Goal: Register for event/course

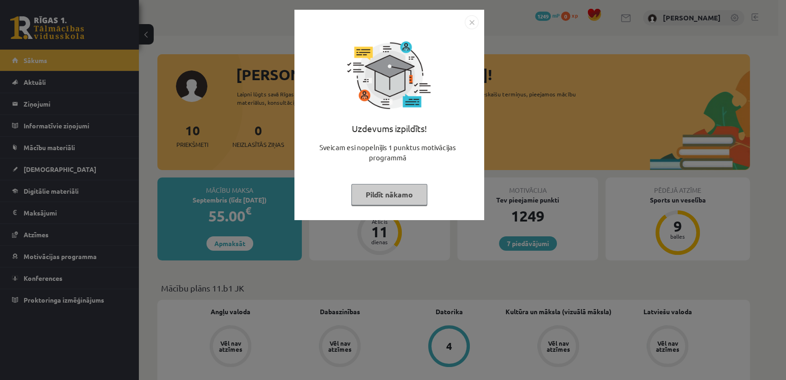
drag, startPoint x: 0, startPoint y: 0, endPoint x: 412, endPoint y: 199, distance: 457.1
click at [412, 199] on button "Pildīt nākamo" at bounding box center [389, 194] width 76 height 21
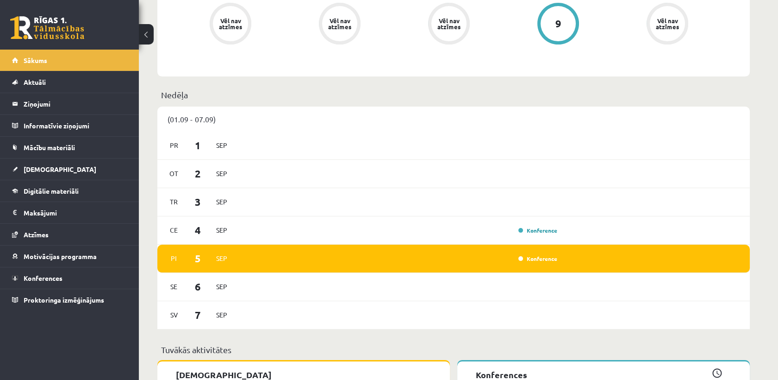
scroll to position [409, 0]
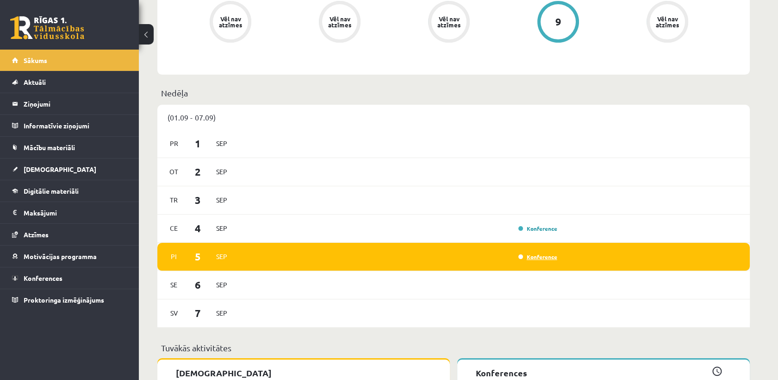
click at [526, 256] on link "Konference" at bounding box center [538, 256] width 39 height 7
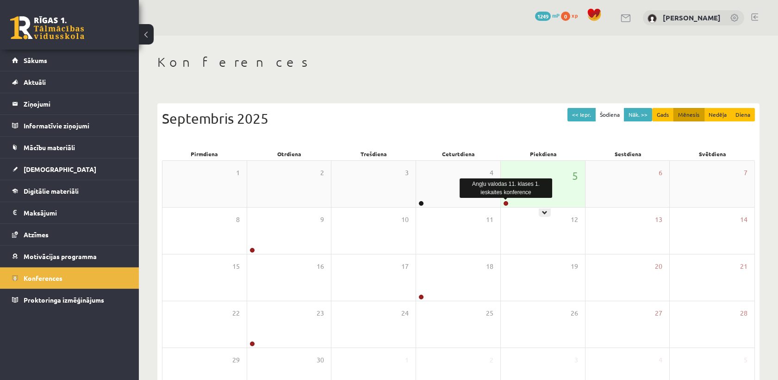
click at [504, 204] on link at bounding box center [506, 203] width 6 height 6
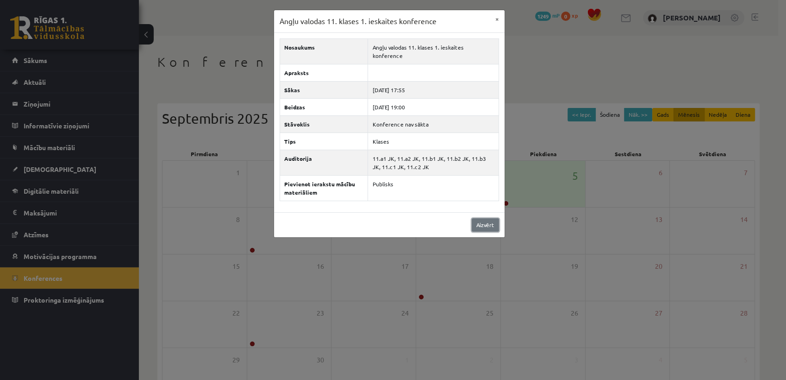
click at [478, 218] on link "Aizvērt" at bounding box center [485, 224] width 27 height 13
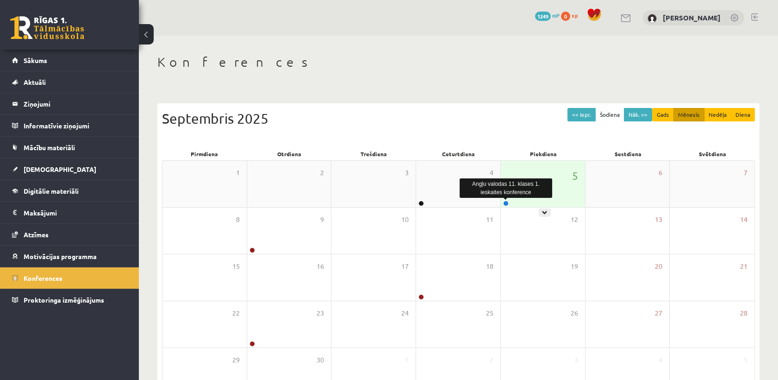
click at [507, 202] on link at bounding box center [506, 203] width 6 height 6
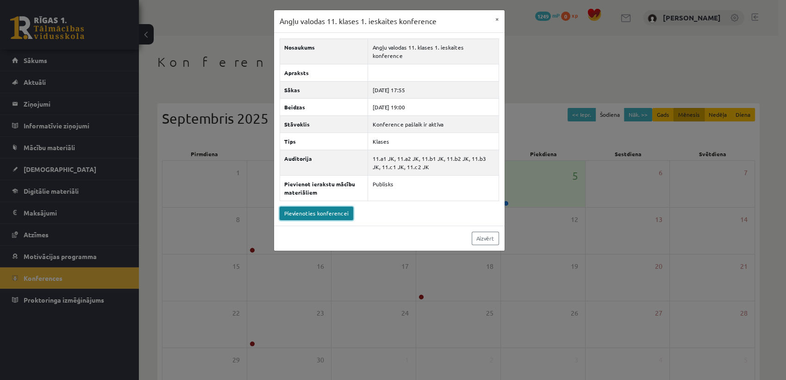
click at [330, 207] on link "Pievienoties konferencei" at bounding box center [317, 213] width 74 height 13
